Goal: Information Seeking & Learning: Learn about a topic

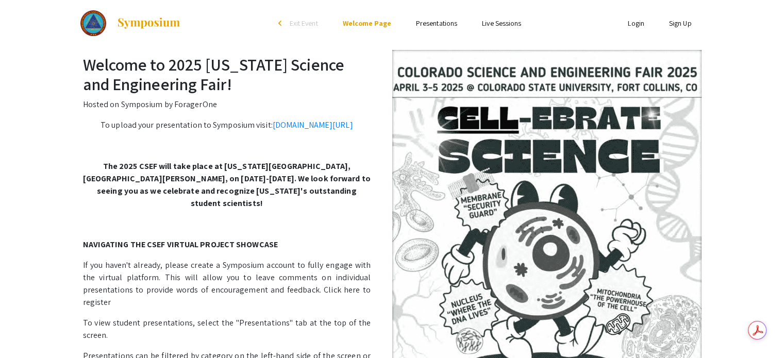
click at [444, 24] on link "Presentations" at bounding box center [436, 23] width 41 height 9
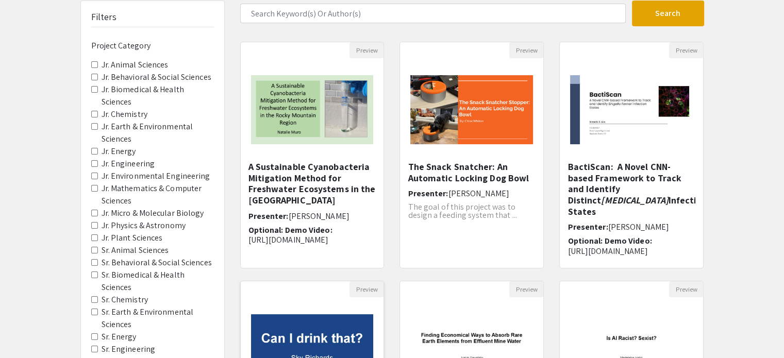
scroll to position [66, 0]
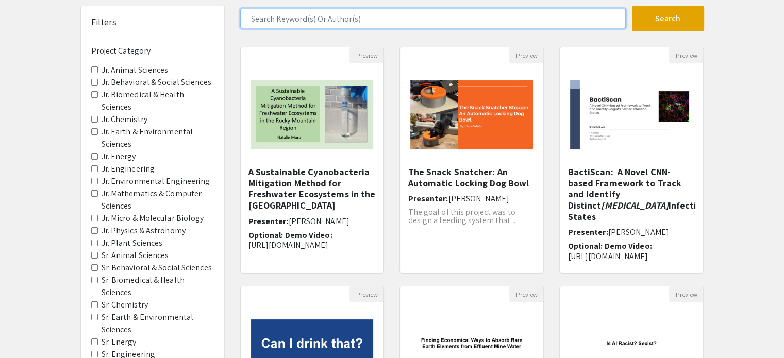
click at [264, 20] on input "Search Keyword(s) Or Author(s)" at bounding box center [432, 19] width 385 height 20
type input "AI guides"
click at [632, 6] on button "Search" at bounding box center [668, 19] width 72 height 26
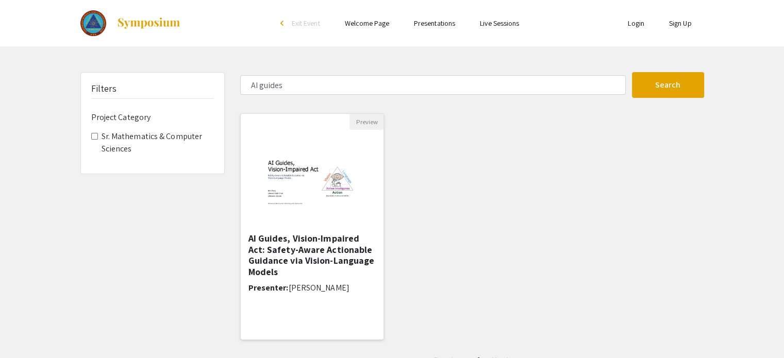
click at [297, 200] on img at bounding box center [311, 181] width 127 height 103
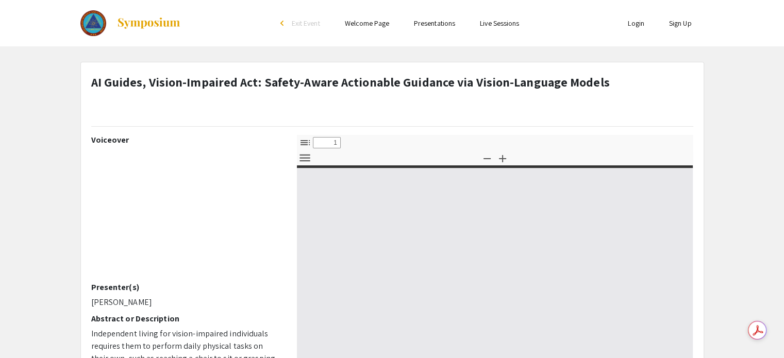
select select "custom"
type input "0"
select select "custom"
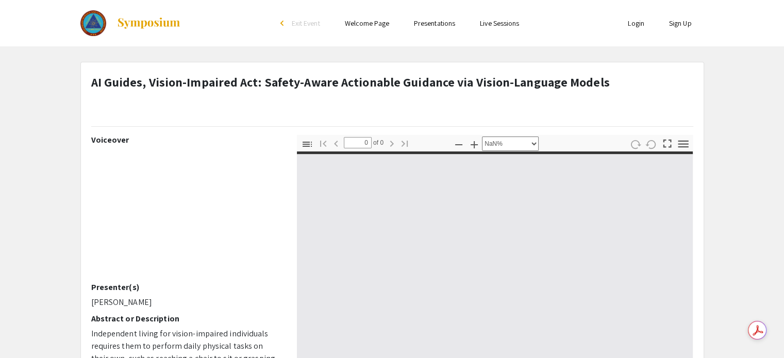
type input "1"
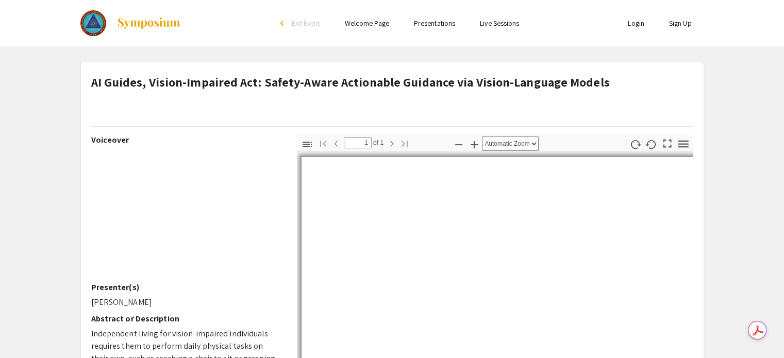
select select "auto"
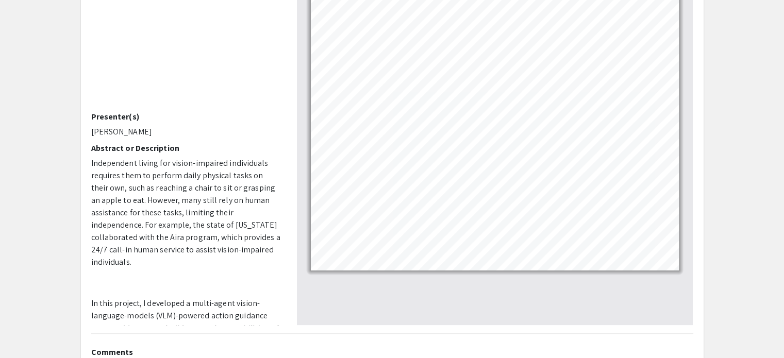
scroll to position [153, 0]
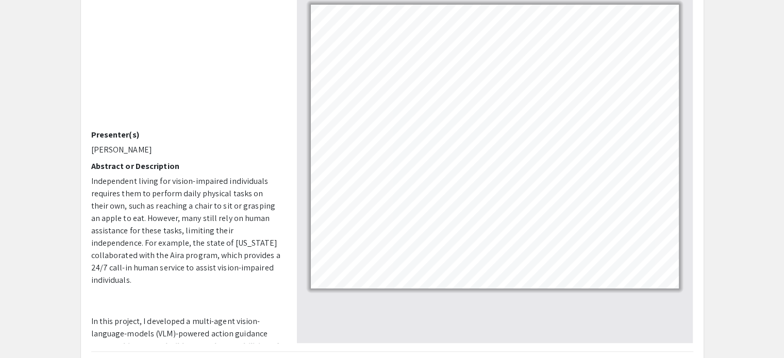
drag, startPoint x: 282, startPoint y: 131, endPoint x: 283, endPoint y: 167, distance: 35.6
click at [284, 171] on div "Voiceover Presenter(s) Amy Zhang Abstract or Description Independent living for…" at bounding box center [186, 162] width 206 height 361
click at [299, 146] on div at bounding box center [495, 146] width 396 height 293
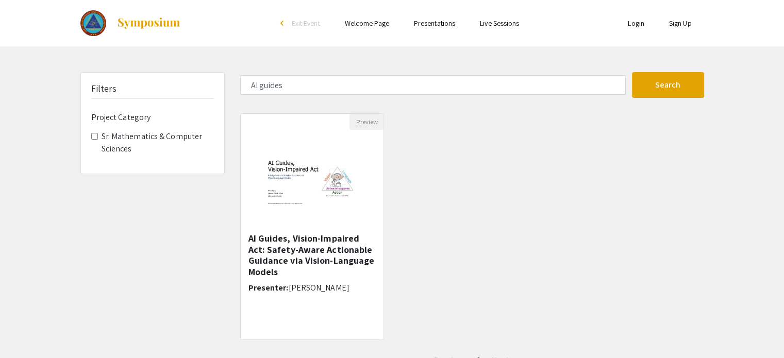
click at [438, 24] on link "Presentations" at bounding box center [434, 23] width 41 height 9
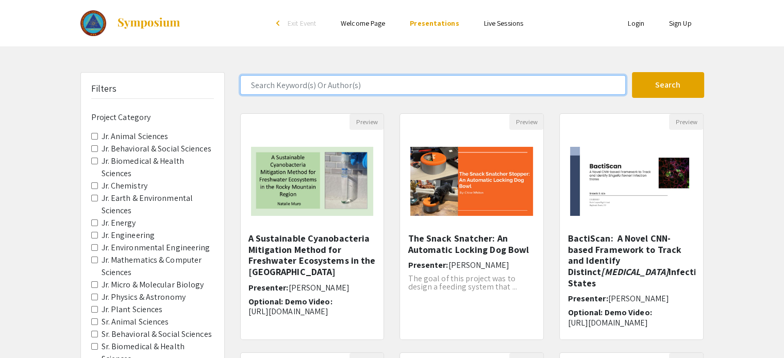
click at [293, 91] on input "Search Keyword(s) Or Author(s)" at bounding box center [432, 85] width 385 height 20
click at [632, 72] on button "Search" at bounding box center [668, 85] width 72 height 26
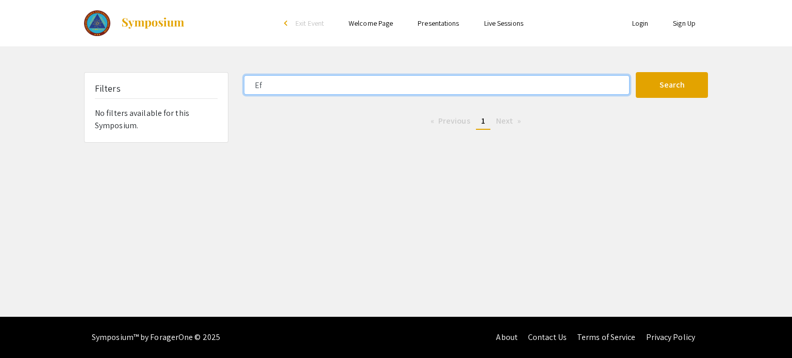
type input "E"
click at [635, 72] on button "Search" at bounding box center [671, 85] width 72 height 26
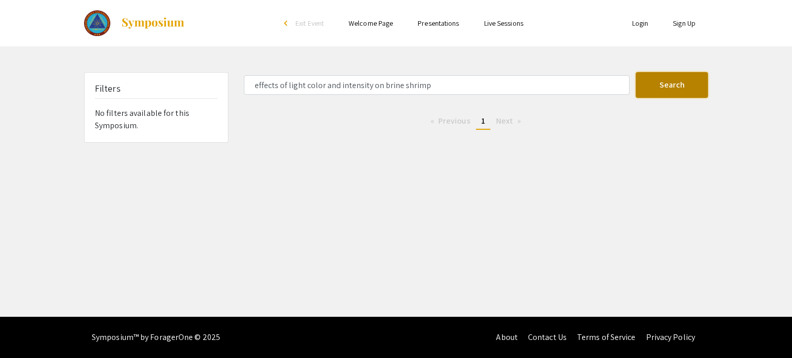
click at [658, 87] on button "Search" at bounding box center [671, 85] width 72 height 26
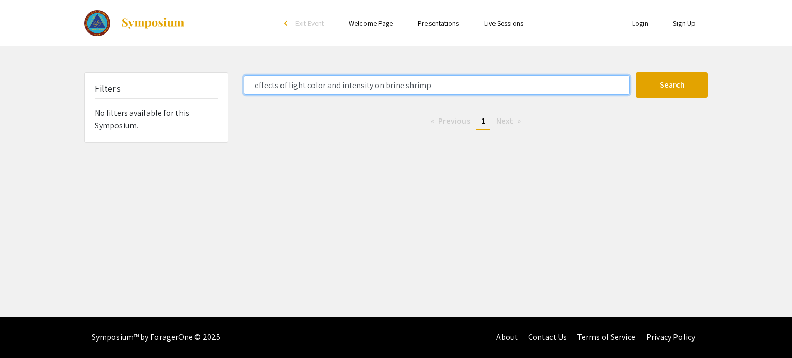
click at [433, 85] on input "effects of light color and intensity on brine shrimp" at bounding box center [436, 85] width 385 height 20
type input "e"
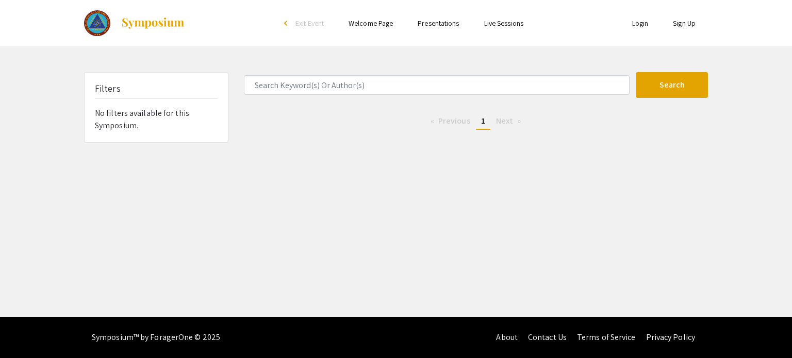
click at [427, 21] on link "Presentations" at bounding box center [437, 23] width 41 height 9
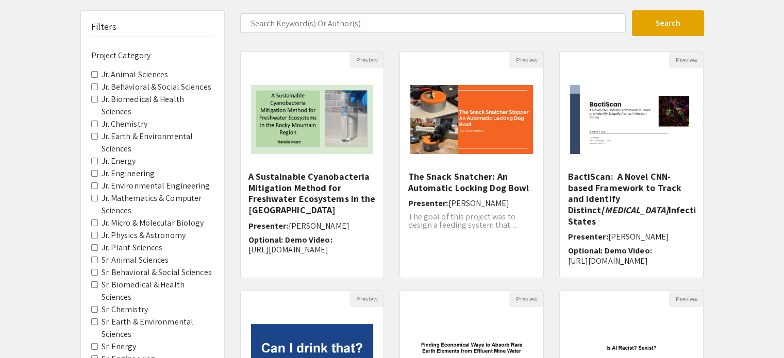
scroll to position [103, 0]
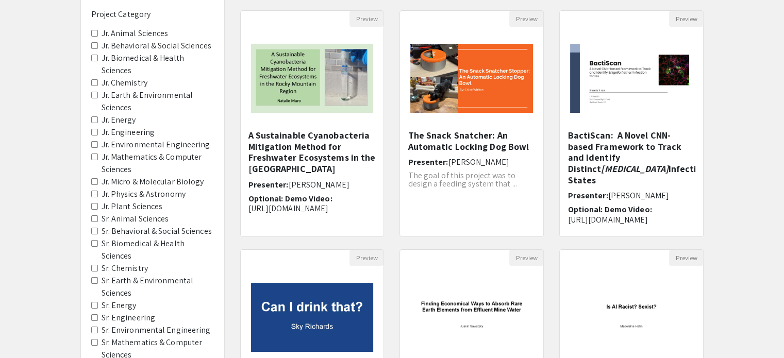
click at [93, 215] on Sciences "Sr. Animal Sciences" at bounding box center [94, 218] width 7 height 7
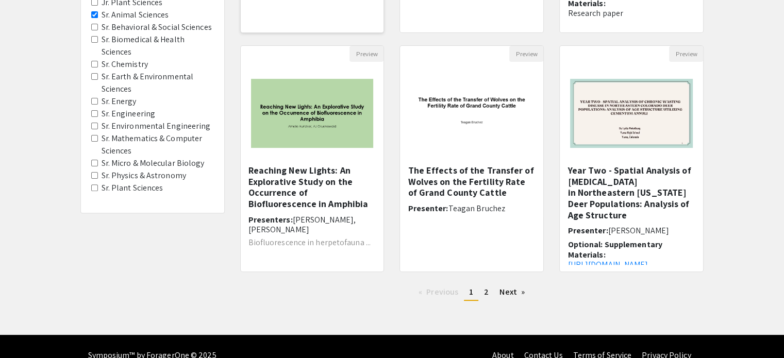
scroll to position [309, 0]
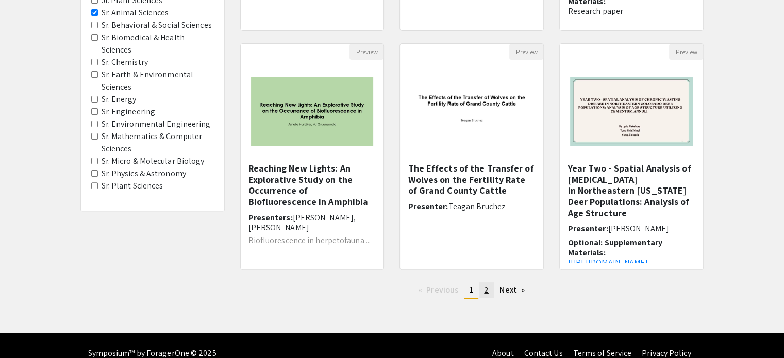
click at [488, 296] on link "page 2" at bounding box center [486, 289] width 15 height 15
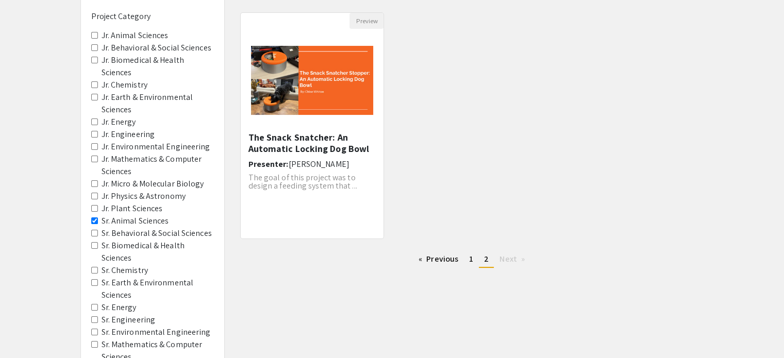
scroll to position [103, 0]
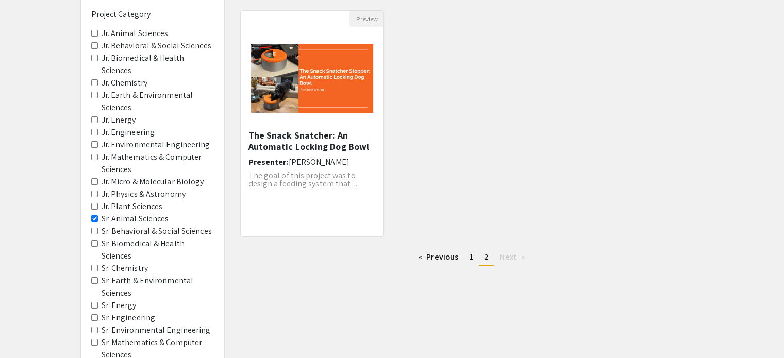
click at [93, 215] on Sciences "Sr. Animal Sciences" at bounding box center [94, 218] width 7 height 7
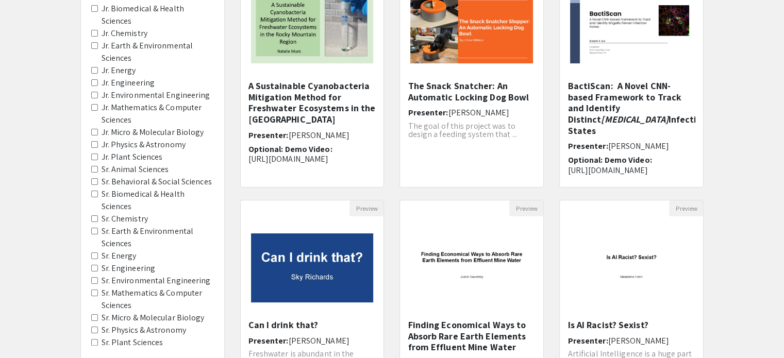
scroll to position [155, 0]
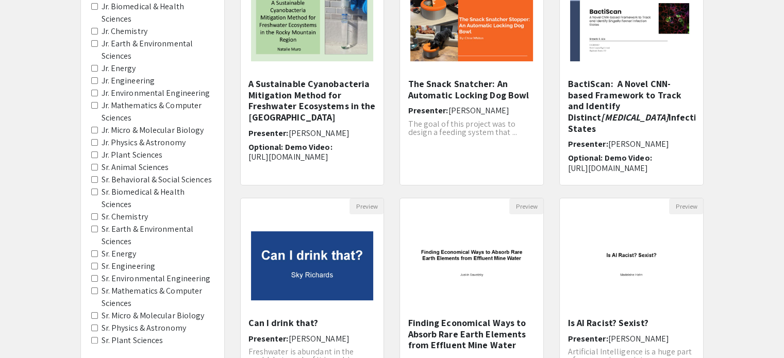
click at [95, 189] on Sciences "Sr. Biomedical & Health Sciences" at bounding box center [94, 192] width 7 height 7
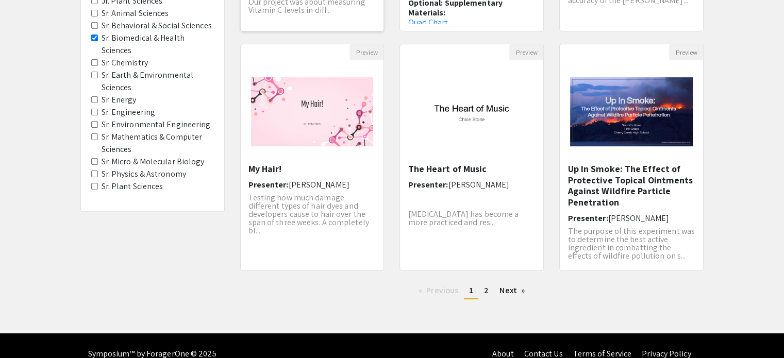
scroll to position [309, 0]
click at [484, 293] on span "2" at bounding box center [486, 289] width 5 height 11
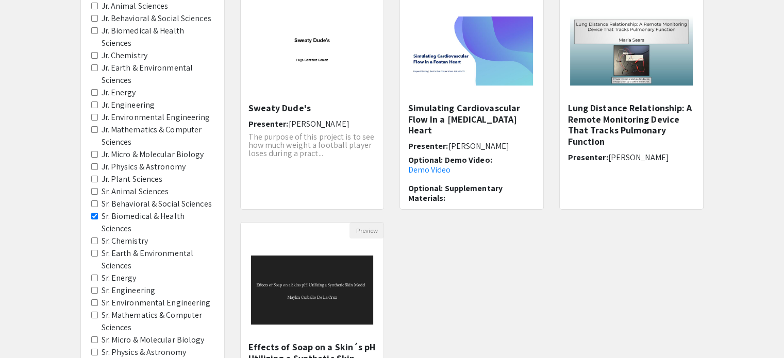
scroll to position [206, 0]
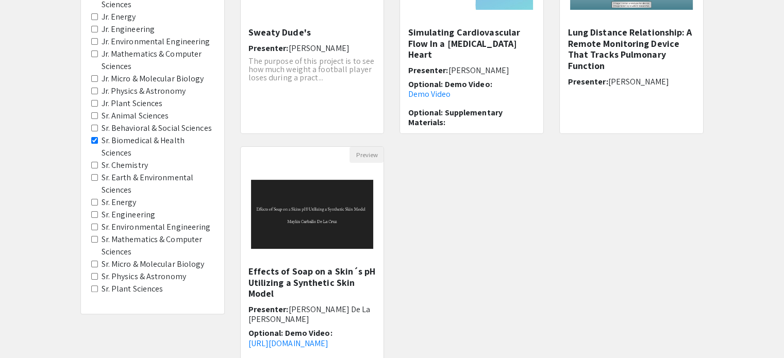
click at [95, 137] on Sciences "Sr. Biomedical & Health Sciences" at bounding box center [94, 140] width 7 height 7
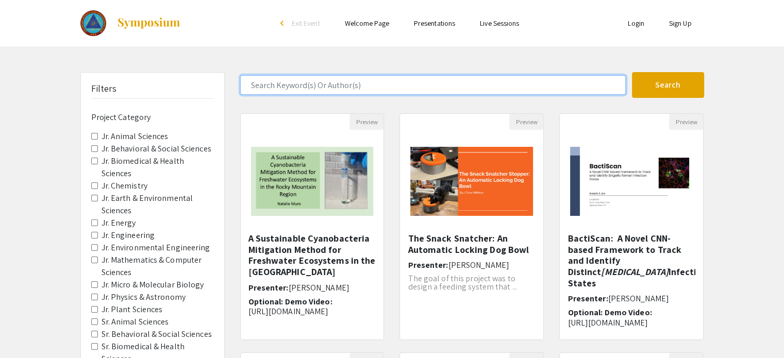
click at [266, 88] on input "Search Keyword(s) Or Author(s)" at bounding box center [432, 85] width 385 height 20
type input "AI"
click at [632, 72] on button "Search" at bounding box center [668, 85] width 72 height 26
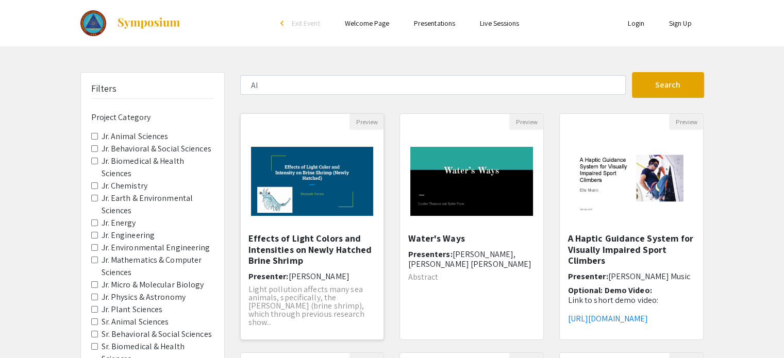
click at [301, 205] on img "Open Presentation <p>Effects of Light Colors and Intensities on Newly Hatched B…" at bounding box center [312, 182] width 143 height 90
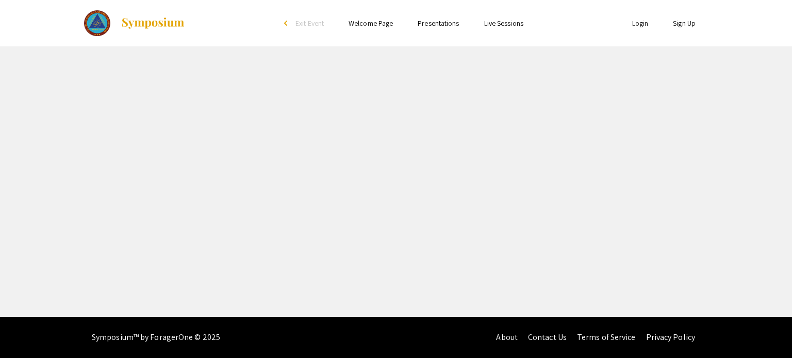
select select "custom"
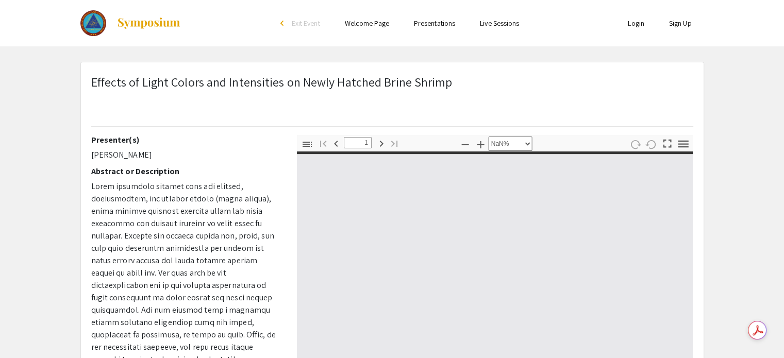
type input "0"
select select "auto"
type input "1"
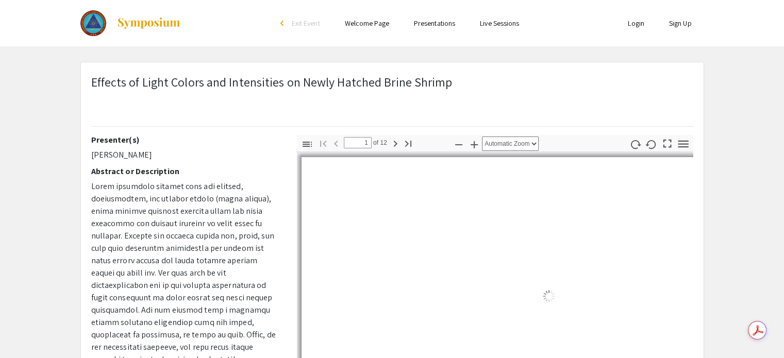
select select "auto"
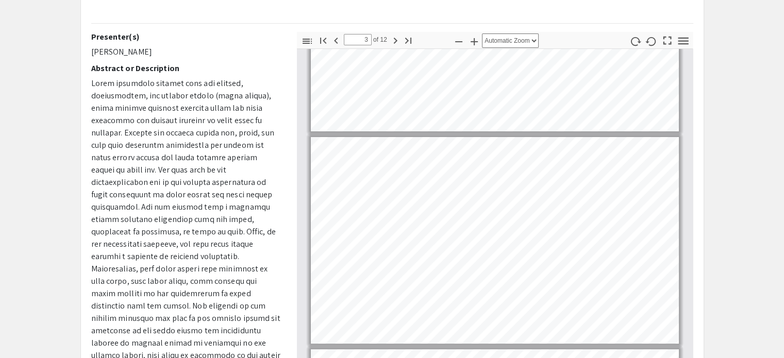
scroll to position [338, 0]
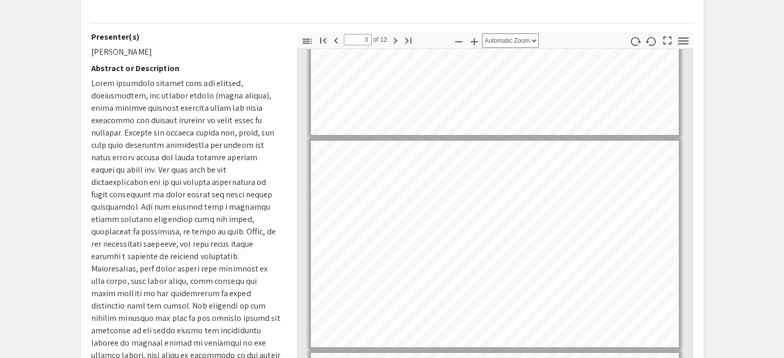
drag, startPoint x: 693, startPoint y: 124, endPoint x: 693, endPoint y: 132, distance: 7.7
click at [693, 132] on div "Thumbnails Document Outline Attachments Layers Current Outline Item Toggle Side…" at bounding box center [495, 212] width 412 height 361
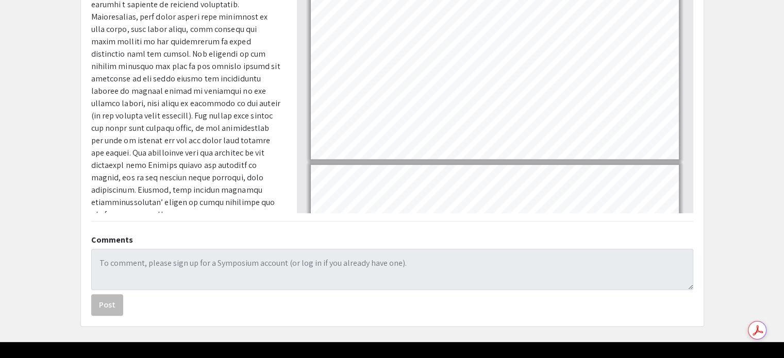
scroll to position [307, 0]
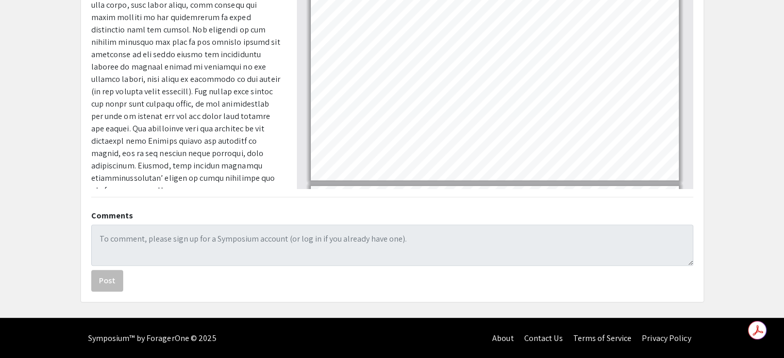
type input "3"
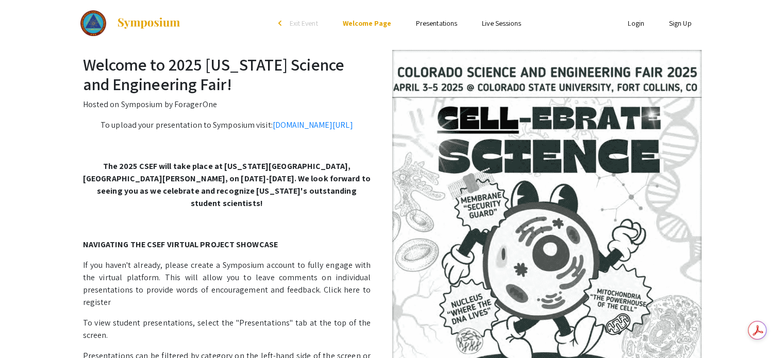
click at [435, 27] on link "Presentations" at bounding box center [436, 23] width 41 height 9
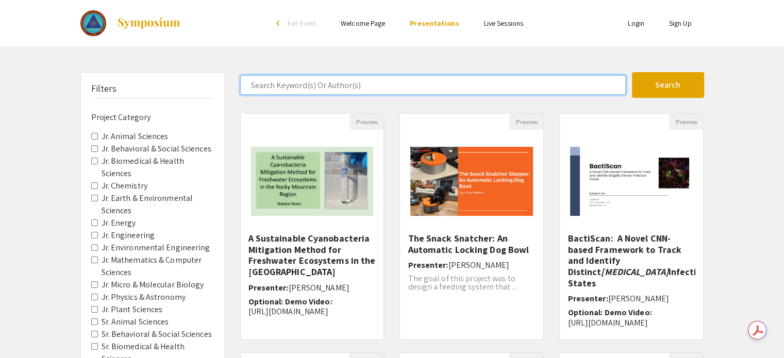
click at [309, 84] on input "Search Keyword(s) Or Author(s)" at bounding box center [432, 85] width 385 height 20
type input "Not for the sq"
click at [632, 72] on button "Search" at bounding box center [668, 85] width 72 height 26
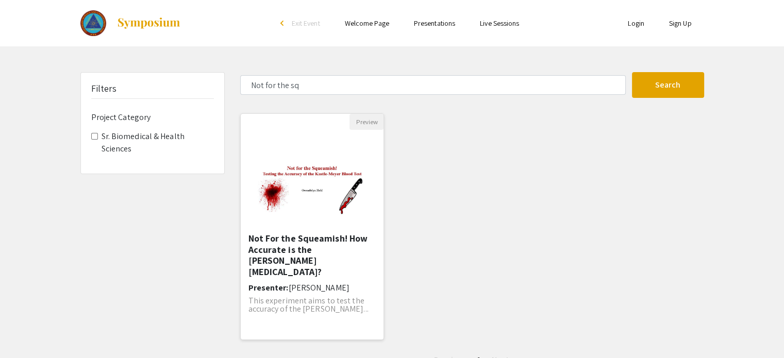
click at [299, 244] on h5 "Not For the Squeamish! How Accurate is the Kastle-Meyer Blood Test?" at bounding box center [312, 255] width 128 height 44
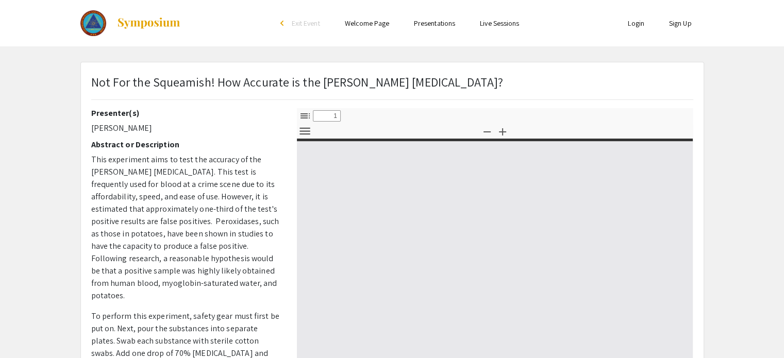
select select "custom"
type input "0"
select select "custom"
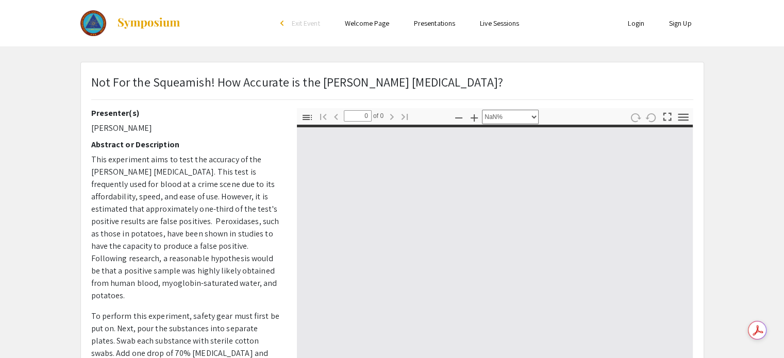
type input "1"
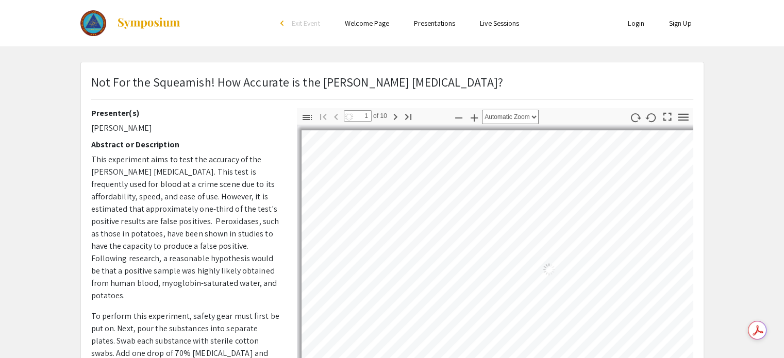
select select "auto"
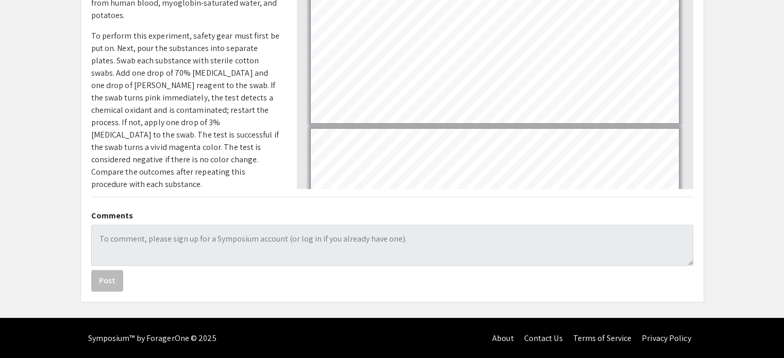
scroll to position [42, 0]
type input "1"
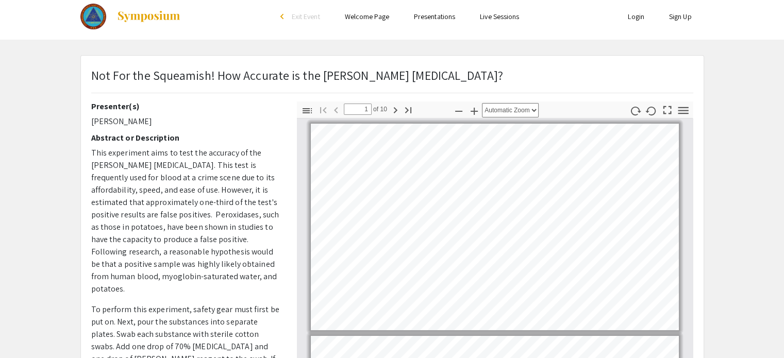
scroll to position [0, 0]
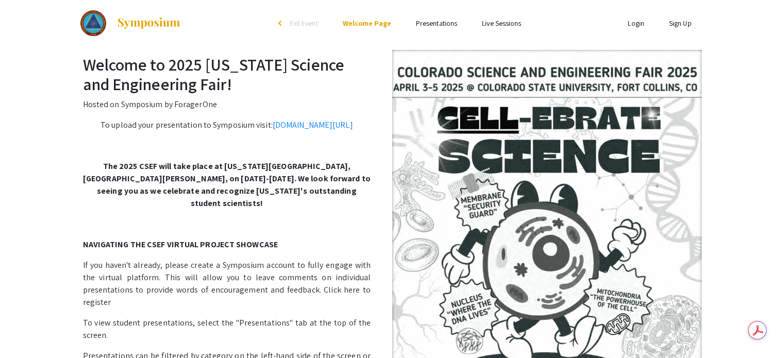
click at [426, 24] on link "Presentations" at bounding box center [436, 23] width 41 height 9
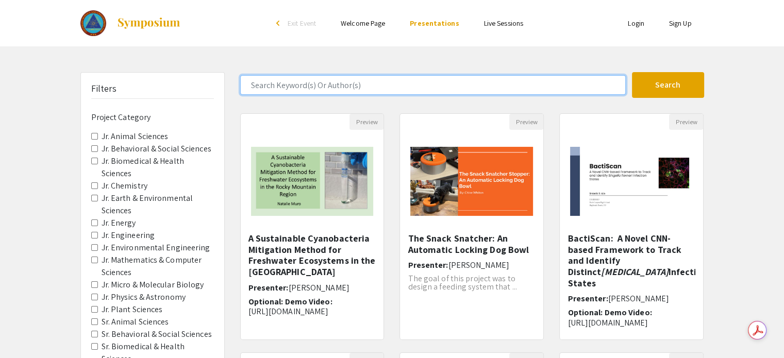
click at [383, 86] on input "Search Keyword(s) Or Author(s)" at bounding box center [432, 85] width 385 height 20
click at [632, 72] on button "Search" at bounding box center [668, 85] width 72 height 26
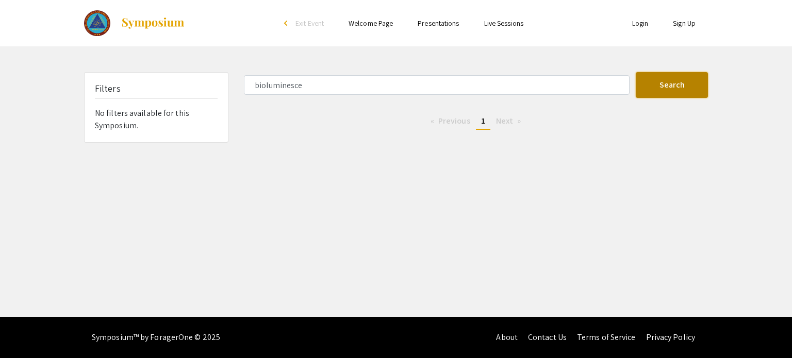
click at [641, 84] on button "Search" at bounding box center [671, 85] width 72 height 26
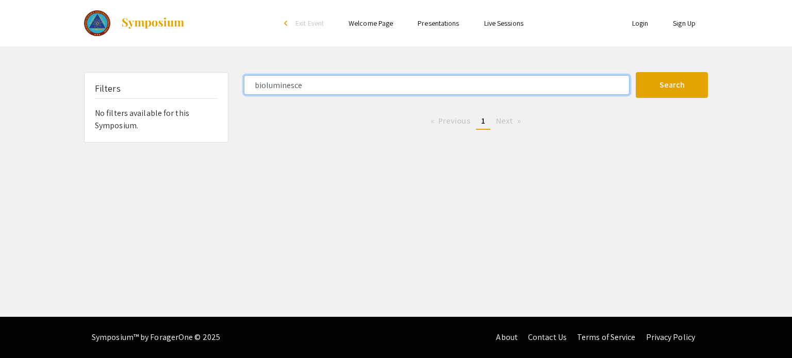
click at [322, 88] on input "bioluminesce" at bounding box center [436, 85] width 385 height 20
type input "b"
click at [635, 72] on button "Search" at bounding box center [671, 85] width 72 height 26
type input "b"
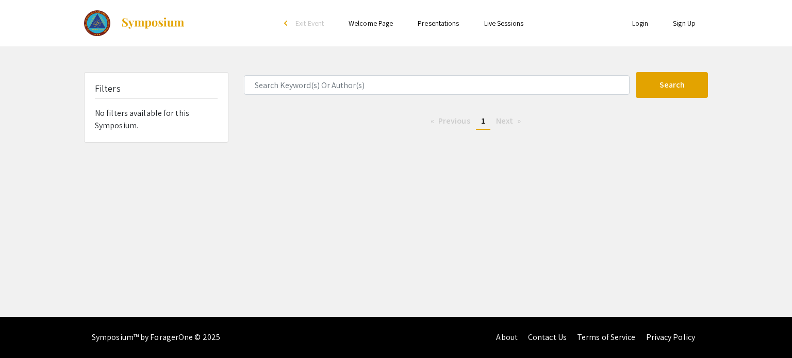
click at [432, 22] on link "Presentations" at bounding box center [437, 23] width 41 height 9
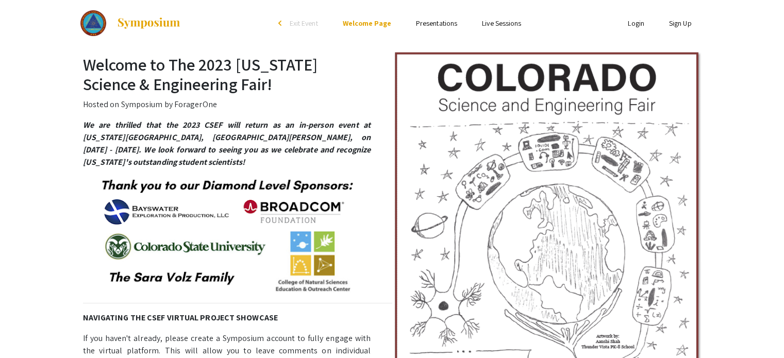
click at [438, 20] on link "Presentations" at bounding box center [436, 23] width 41 height 9
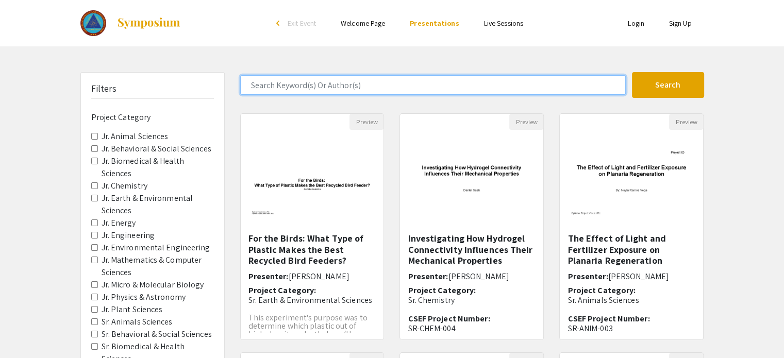
click at [318, 87] on input "Search Keyword(s) Or Author(s)" at bounding box center [432, 85] width 385 height 20
type input "biol"
click at [632, 72] on button "Search" at bounding box center [668, 85] width 72 height 26
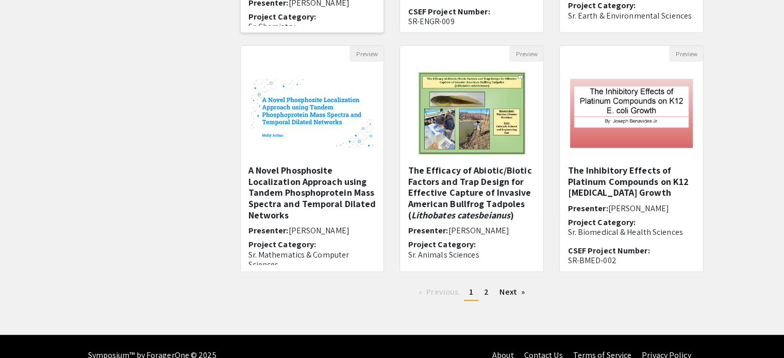
scroll to position [324, 0]
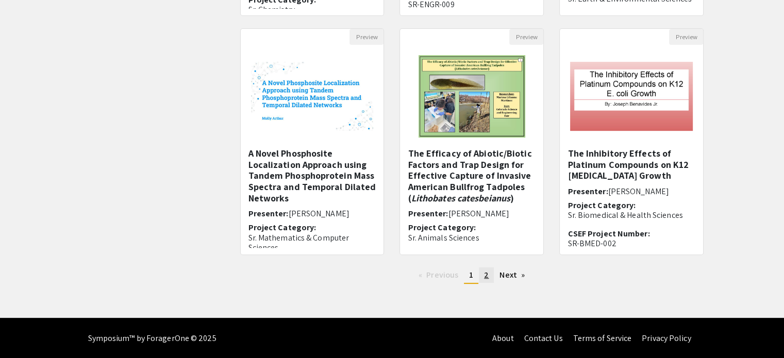
click at [486, 276] on span "2" at bounding box center [486, 275] width 5 height 11
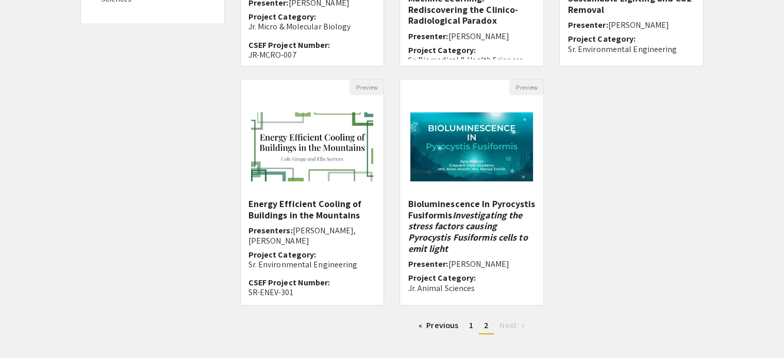
scroll to position [309, 0]
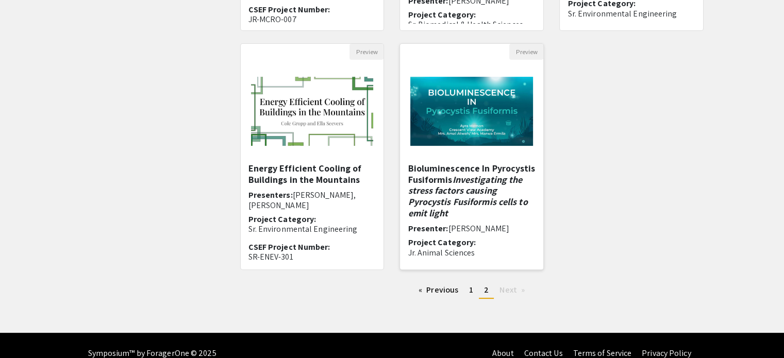
click at [445, 138] on img at bounding box center [471, 111] width 143 height 90
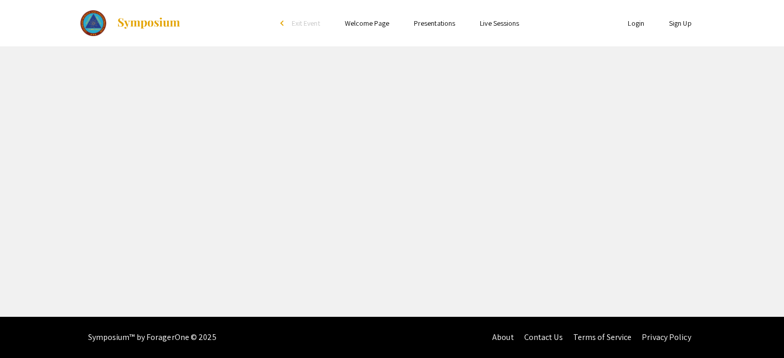
select select "custom"
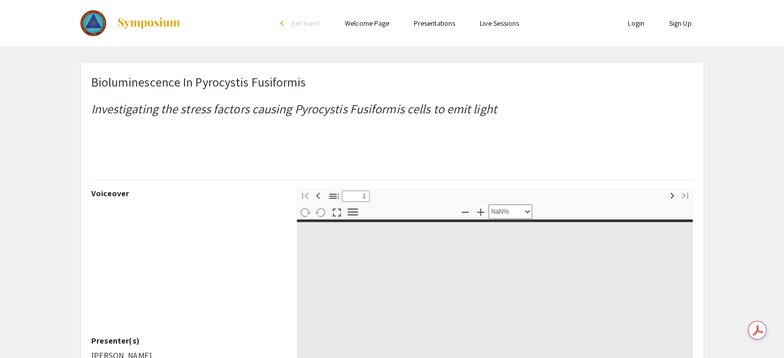
type input "0"
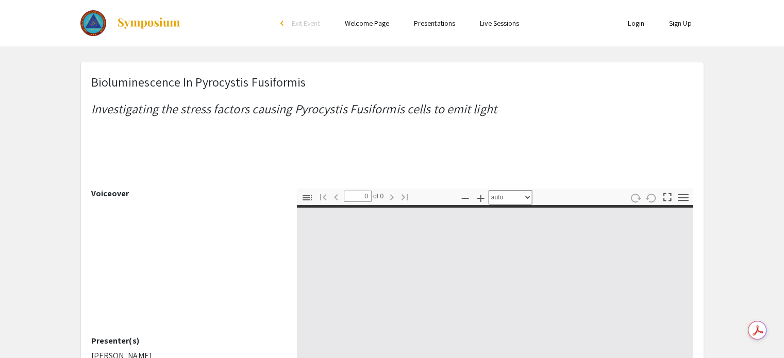
select select "custom"
type input "1"
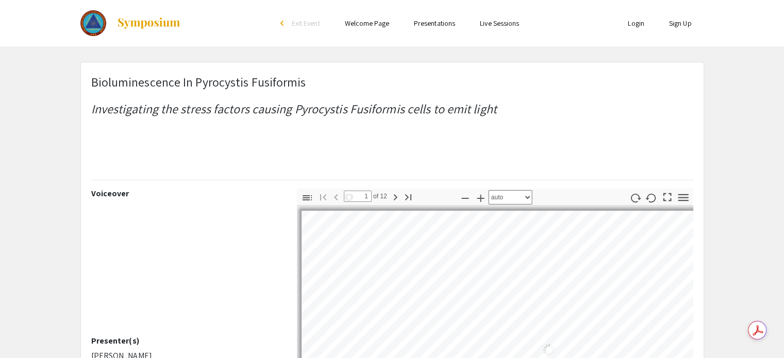
select select "auto"
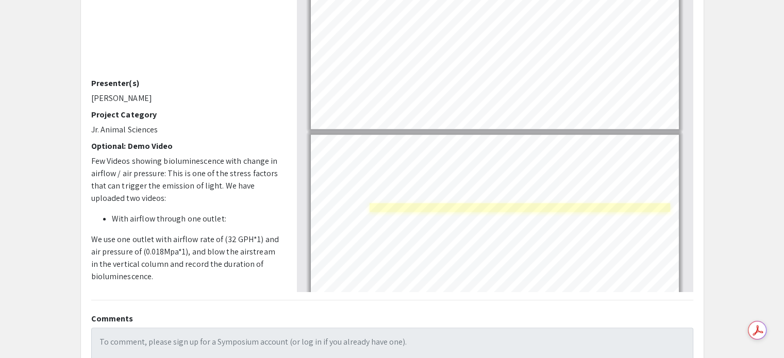
scroll to position [2206, 0]
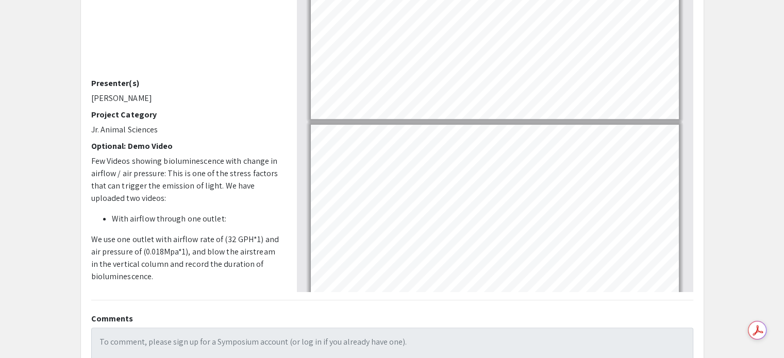
type input "3"
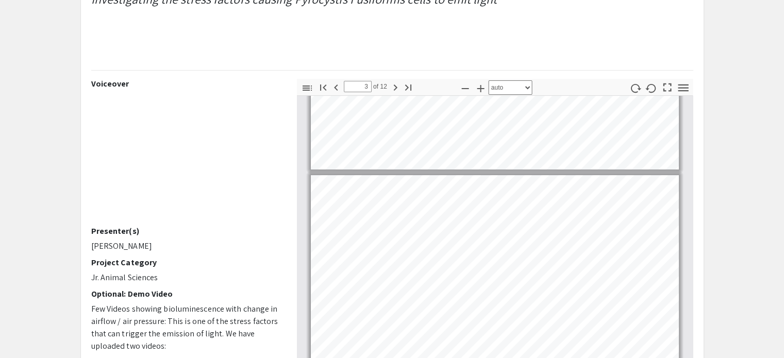
scroll to position [103, 0]
